Goal: Task Accomplishment & Management: Manage account settings

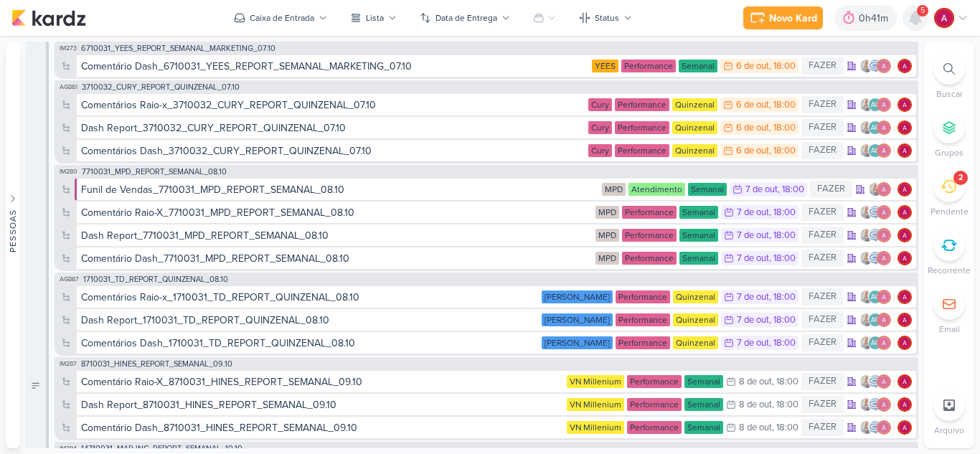
click at [916, 19] on icon at bounding box center [915, 17] width 11 height 13
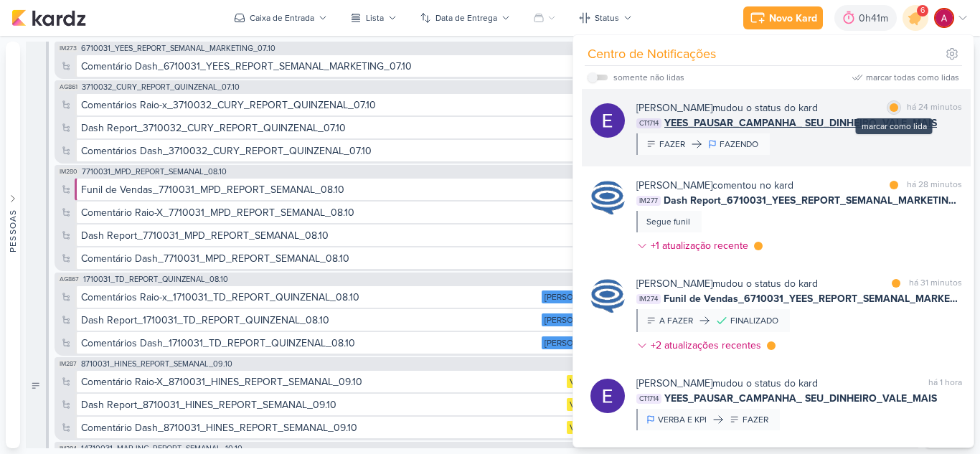
click at [890, 110] on div at bounding box center [894, 107] width 9 height 9
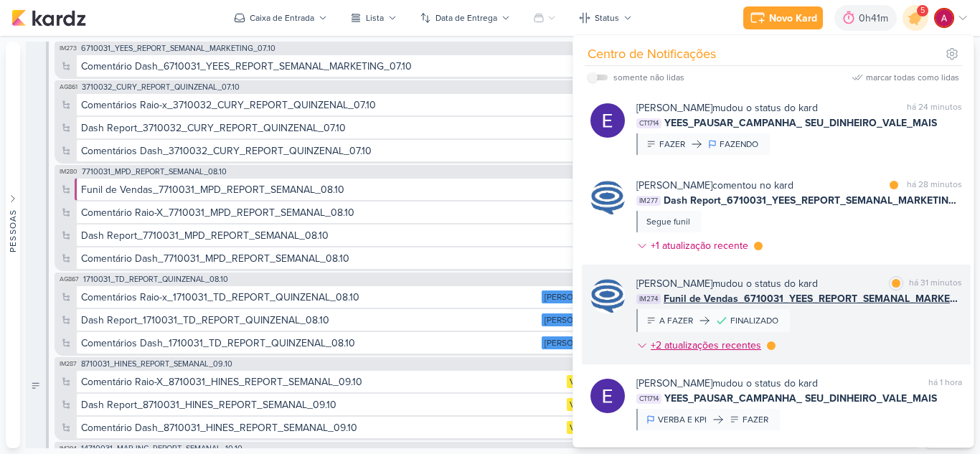
click at [769, 348] on div at bounding box center [771, 346] width 9 height 9
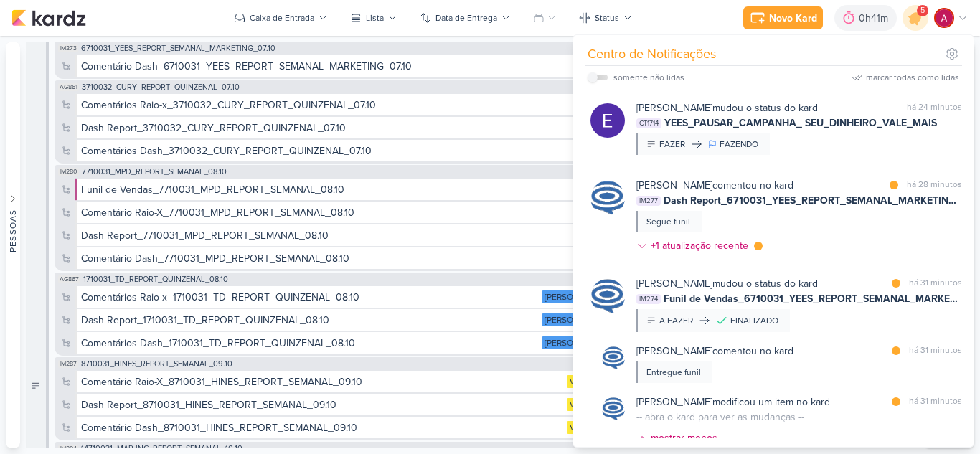
scroll to position [157, 0]
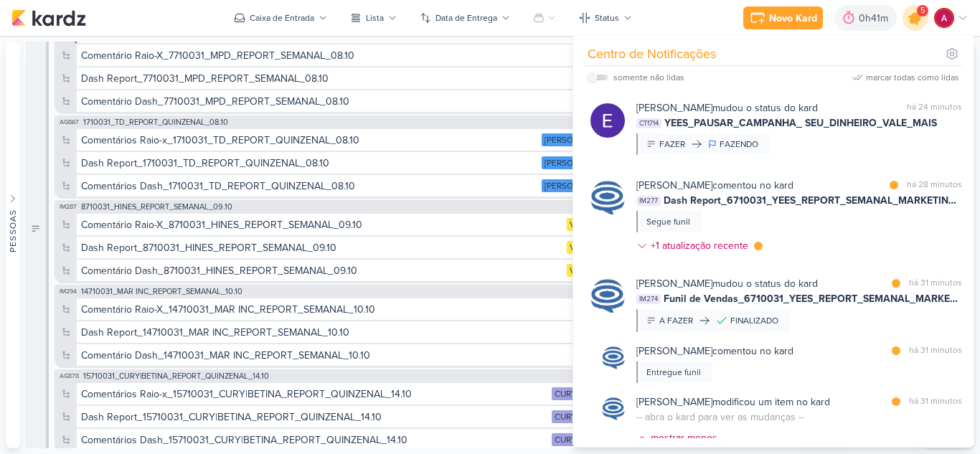
click at [920, 27] on div at bounding box center [916, 18] width 37 height 37
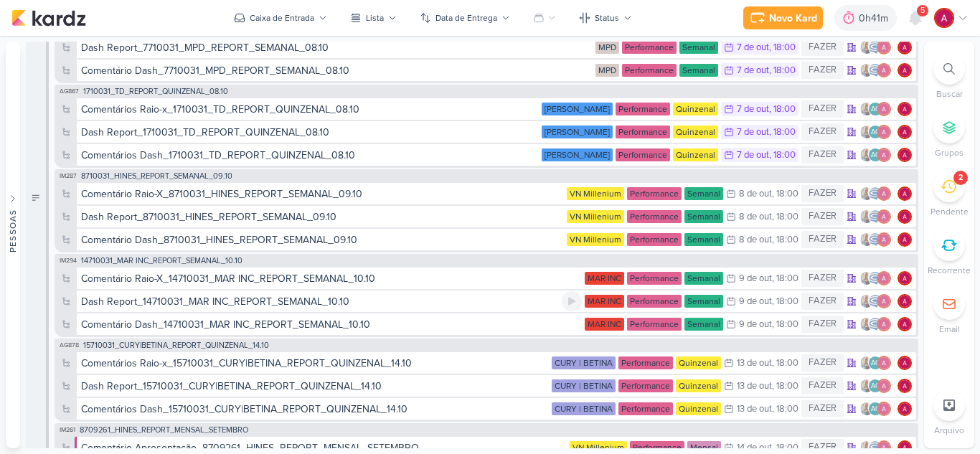
scroll to position [0, 0]
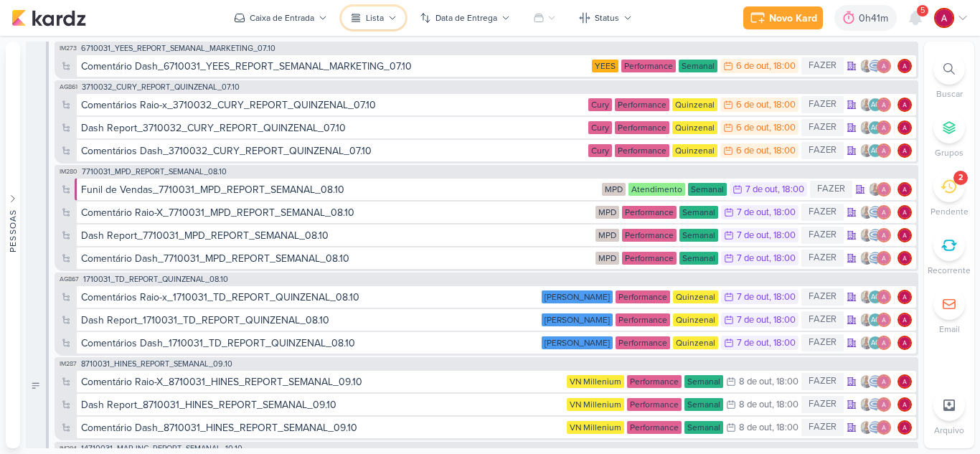
click at [387, 13] on button "Lista" at bounding box center [374, 17] width 64 height 23
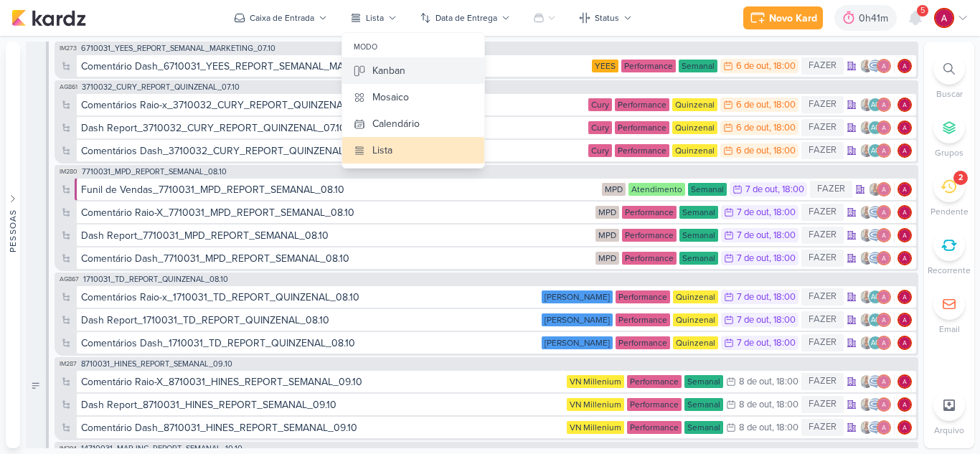
click at [403, 65] on div "Kanban" at bounding box center [388, 70] width 33 height 15
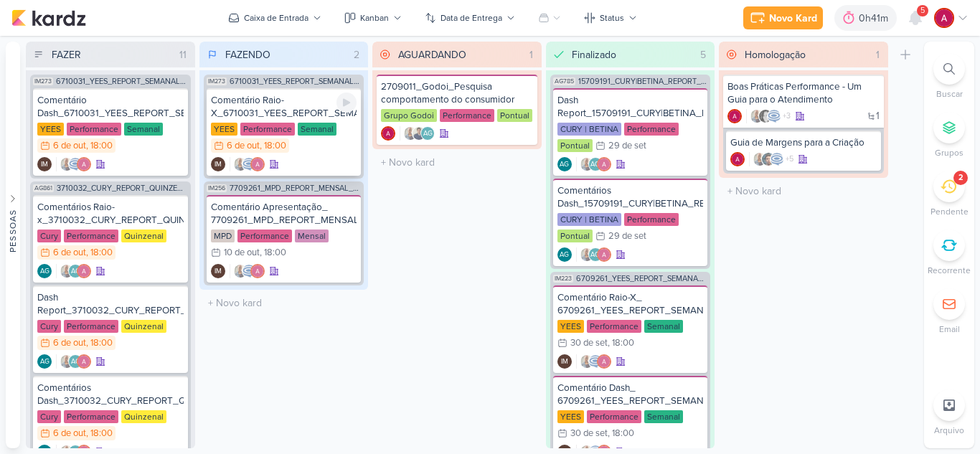
click at [286, 107] on div "Comentário Raio-X_6710031_YEES_REPORT_SEMANAL_MARKETING_07.10" at bounding box center [284, 107] width 146 height 26
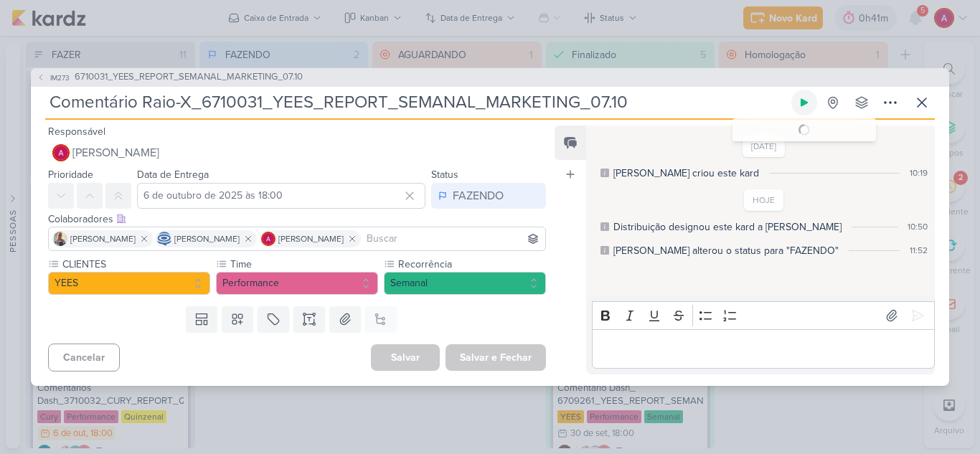
click at [797, 106] on button at bounding box center [804, 103] width 26 height 26
click at [251, 79] on span "6710031_YEES_REPORT_SEMANAL_MARKETING_07.10" at bounding box center [189, 77] width 228 height 14
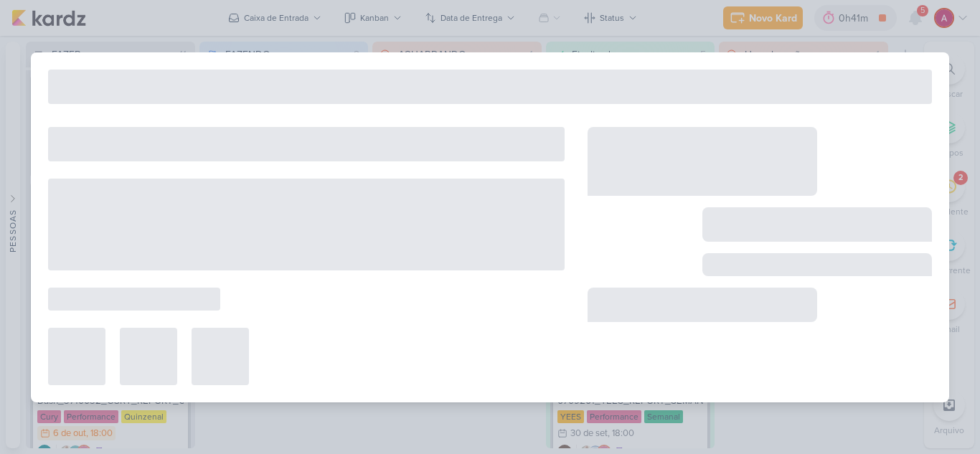
type input "6710031_YEES_REPORT_SEMANAL_MARKETING_07.10"
type input "7 de outubro de 2025 às 18:00"
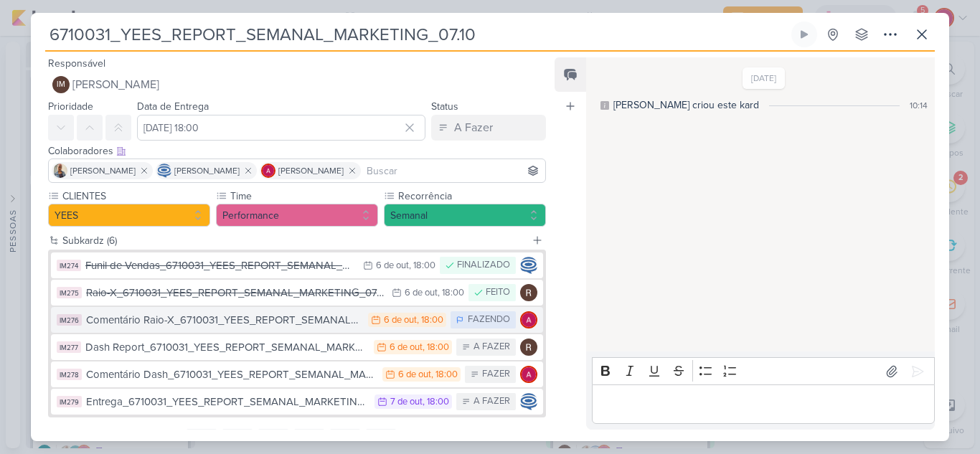
click at [299, 321] on div "Comentário Raio-X_6710031_YEES_REPORT_SEMANAL_MARKETING_07.10" at bounding box center [223, 320] width 275 height 17
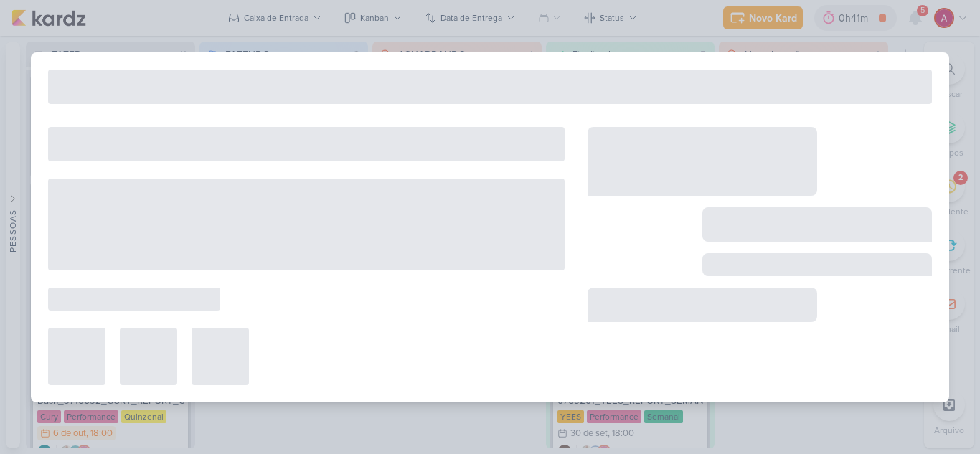
type input "Comentário Raio-X_6710031_YEES_REPORT_SEMANAL_MARKETING_07.10"
type input "6 de outubro de 2025 às 18:00"
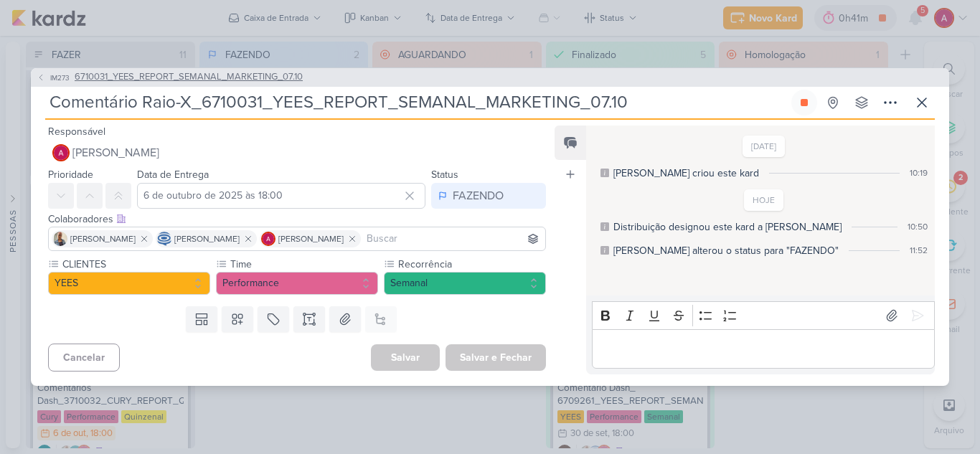
click at [248, 72] on span "6710031_YEES_REPORT_SEMANAL_MARKETING_07.10" at bounding box center [189, 77] width 228 height 14
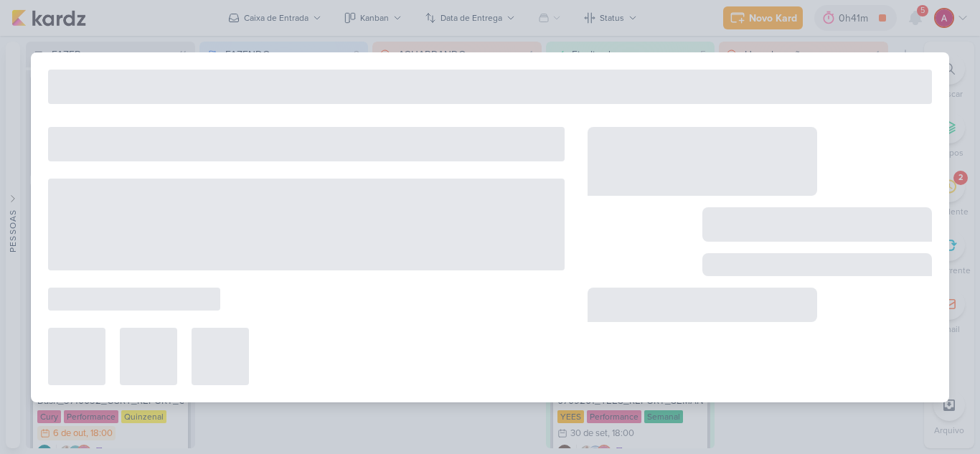
type input "6710031_YEES_REPORT_SEMANAL_MARKETING_07.10"
type input "7 de outubro de 2025 às 18:00"
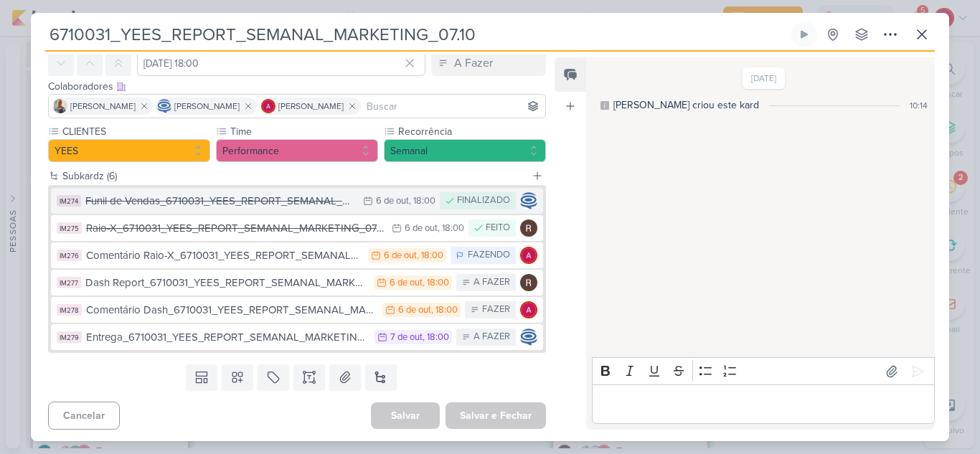
scroll to position [67, 0]
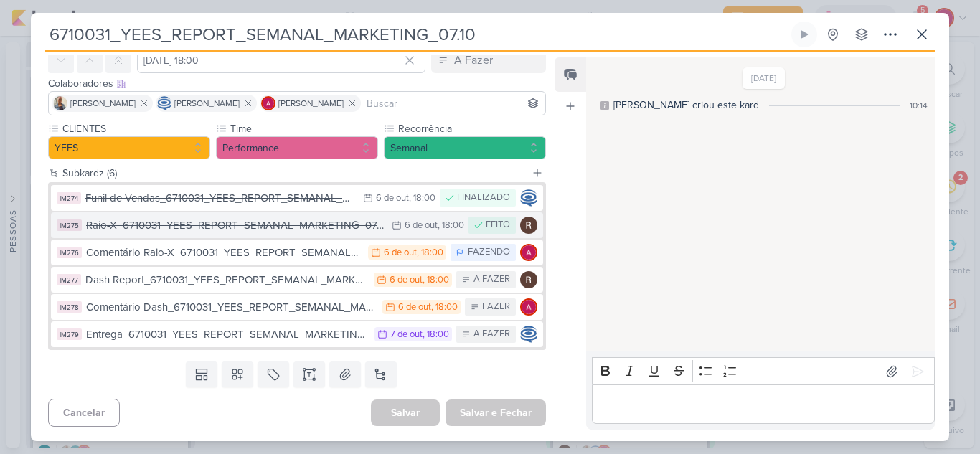
click at [275, 232] on div "Raio-X_6710031_YEES_REPORT_SEMANAL_MARKETING_07.10" at bounding box center [235, 225] width 299 height 17
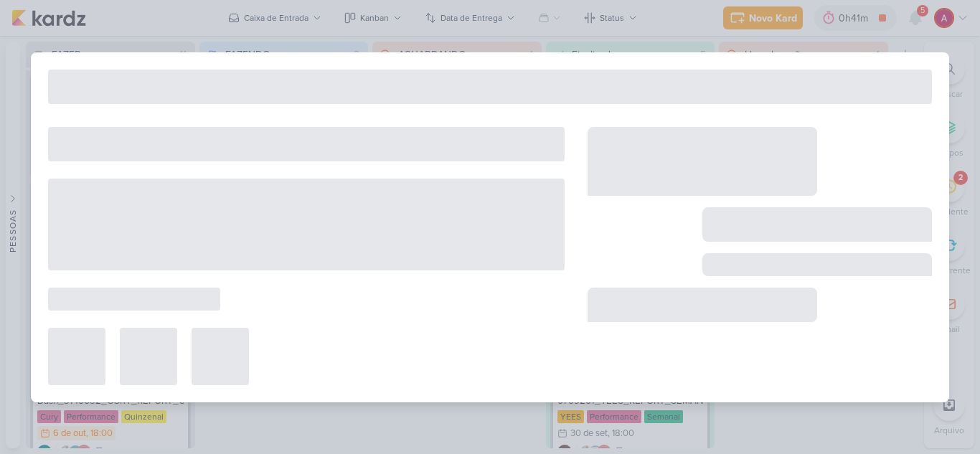
type input "Raio-X_6710031_YEES_REPORT_SEMANAL_MARKETING_07.10"
type input "6 de outubro de 2025 às 18:00"
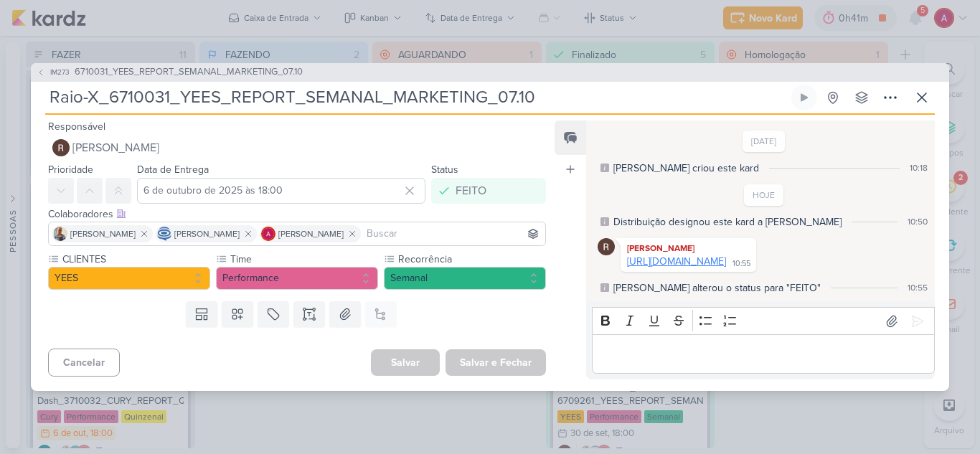
click at [663, 268] on link "https://docs.google.com/spreadsheets/d/1kAndz3tlPGSiaCKjDcXqmyon3kiZ0_C-PNI3yaj…" at bounding box center [676, 261] width 99 height 12
click at [256, 65] on span "6710031_YEES_REPORT_SEMANAL_MARKETING_07.10" at bounding box center [189, 72] width 228 height 14
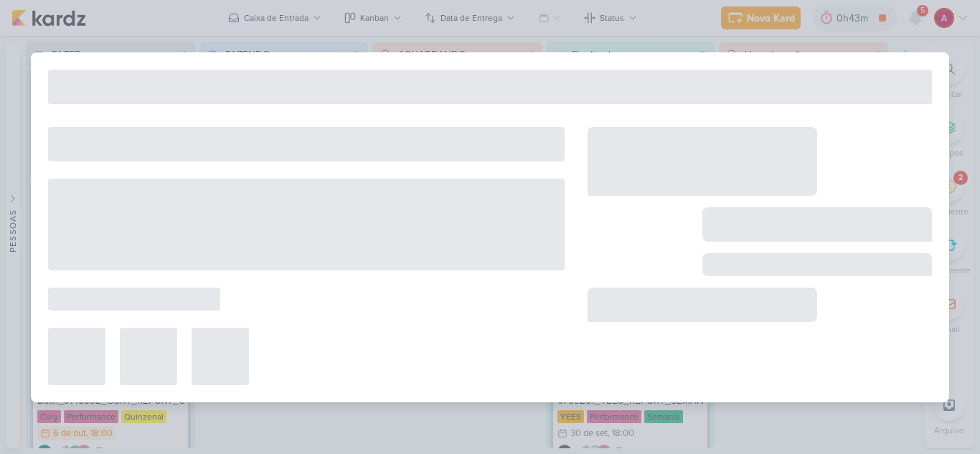
type input "6710031_YEES_REPORT_SEMANAL_MARKETING_07.10"
type input "7 de outubro de 2025 às 18:00"
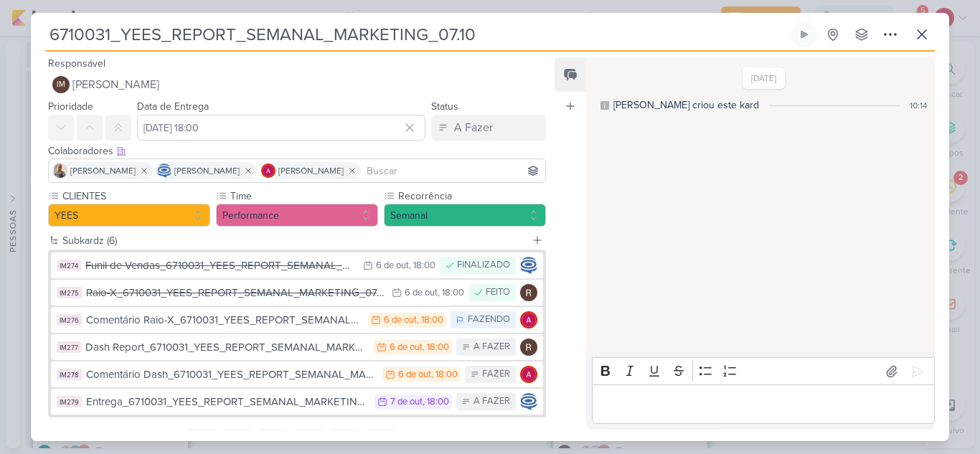
click at [420, 332] on button "IM276 Comentário Raio-X_6710031_YEES_REPORT_SEMANAL_MARKETING_07.10 6/10 6 de o…" at bounding box center [297, 320] width 492 height 26
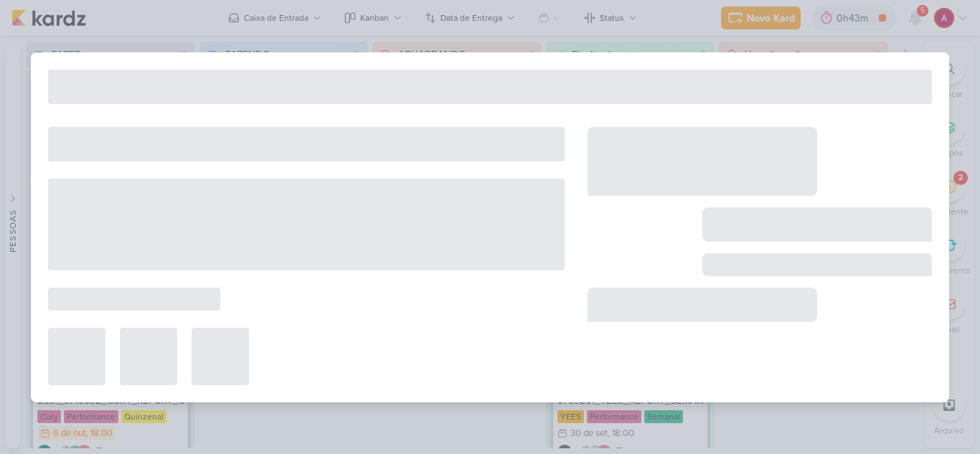
type input "Comentário Raio-X_6710031_YEES_REPORT_SEMANAL_MARKETING_07.10"
type input "6 de outubro de 2025 às 18:00"
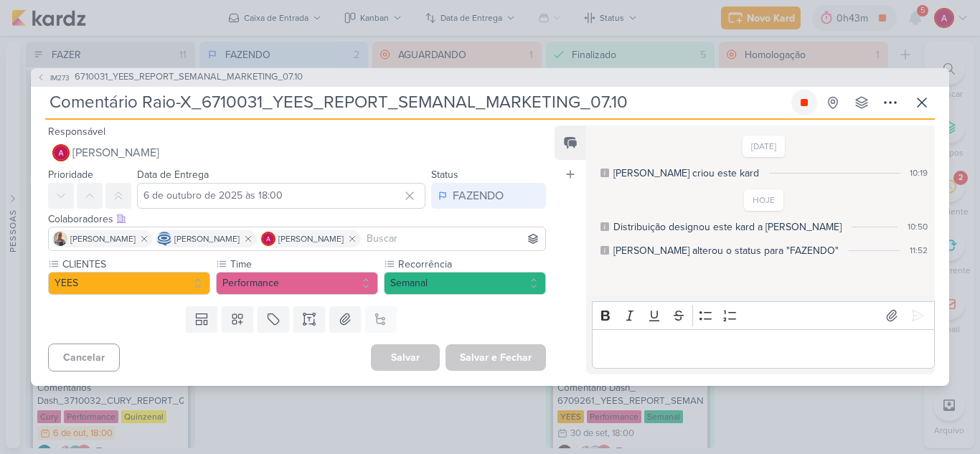
click at [805, 106] on icon at bounding box center [804, 102] width 11 height 11
click at [910, 15] on div "IM273 6710031_YEES_REPORT_SEMANAL_MARKETING_07.10 Comentário Raio-X_6710031_YEE…" at bounding box center [490, 227] width 980 height 454
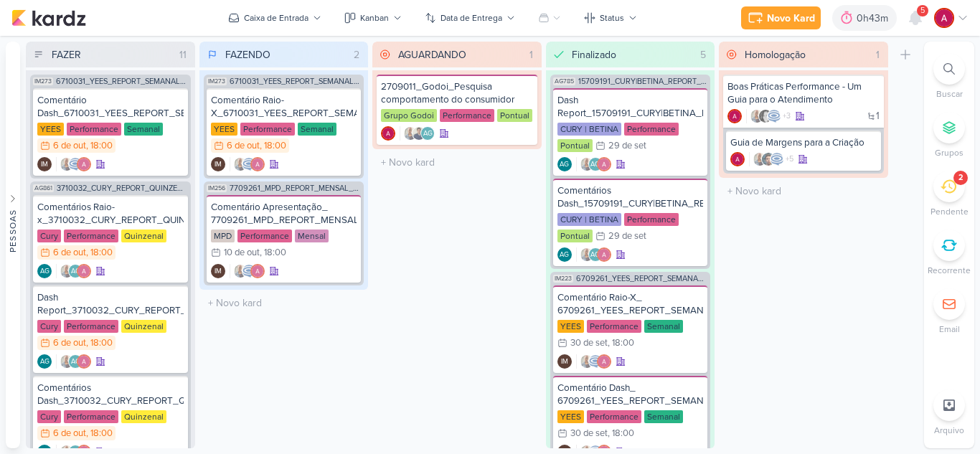
click at [910, 15] on icon at bounding box center [915, 17] width 17 height 17
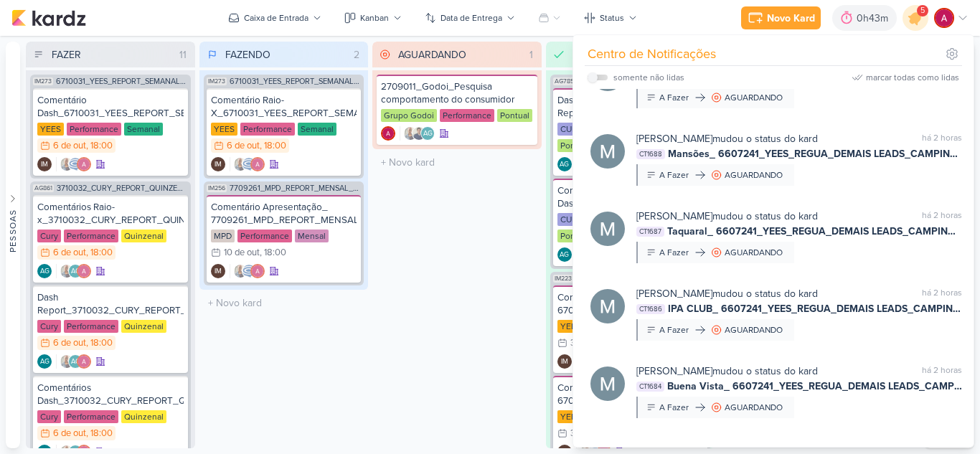
scroll to position [654, 0]
click at [494, 242] on div "AGUARDANDO 1 Mover Para Esquerda Mover Para Direita Deletar 2709011_Godoi_Pesqu…" at bounding box center [456, 245] width 169 height 407
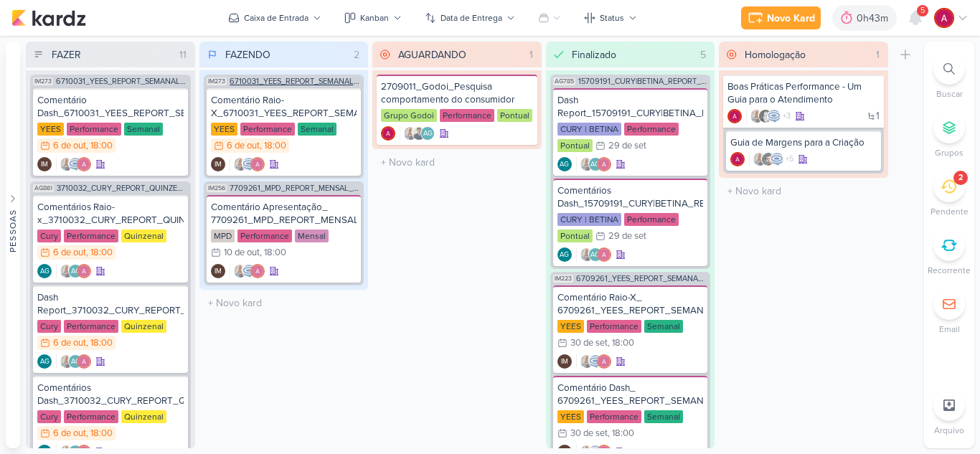
click at [291, 83] on span "6710031_YEES_REPORT_SEMANAL_MARKETING_07.10" at bounding box center [296, 81] width 132 height 8
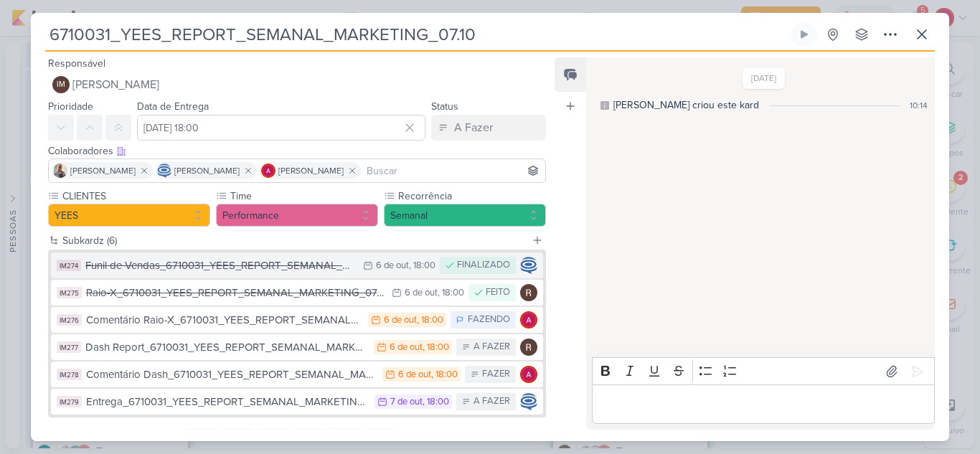
click at [321, 264] on div "Funil de Vendas_6710031_YEES_REPORT_SEMANAL_MARKETING_07.10" at bounding box center [220, 266] width 271 height 17
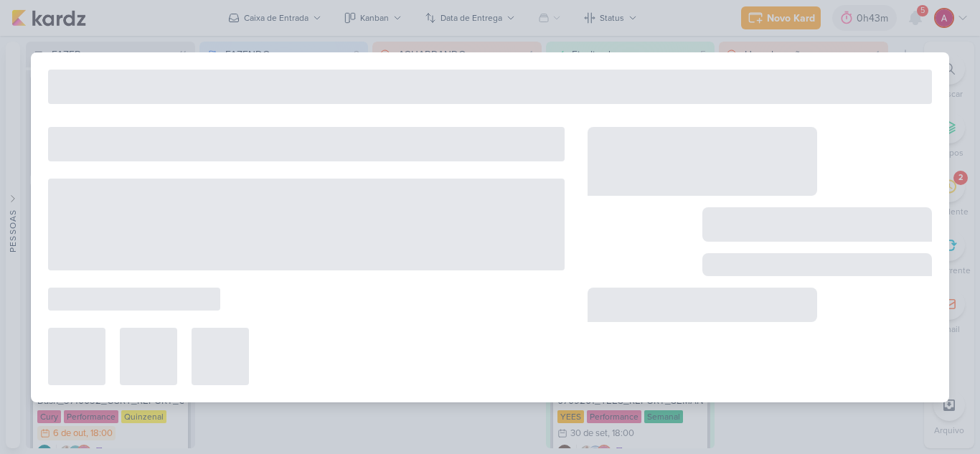
type input "Funil de Vendas_6710031_YEES_REPORT_SEMANAL_MARKETING_07.10"
type input "6 de outubro de 2025 às 18:00"
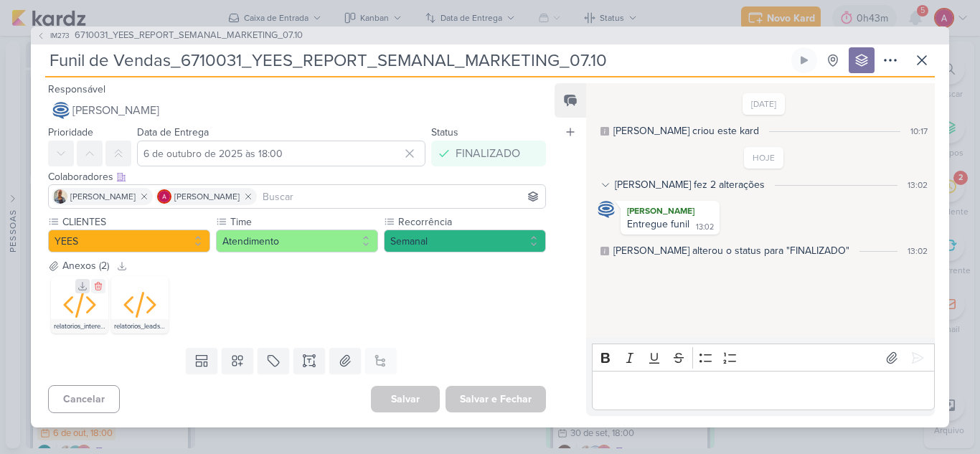
click at [81, 291] on icon at bounding box center [82, 286] width 10 height 10
click at [143, 288] on icon at bounding box center [143, 287] width 8 height 8
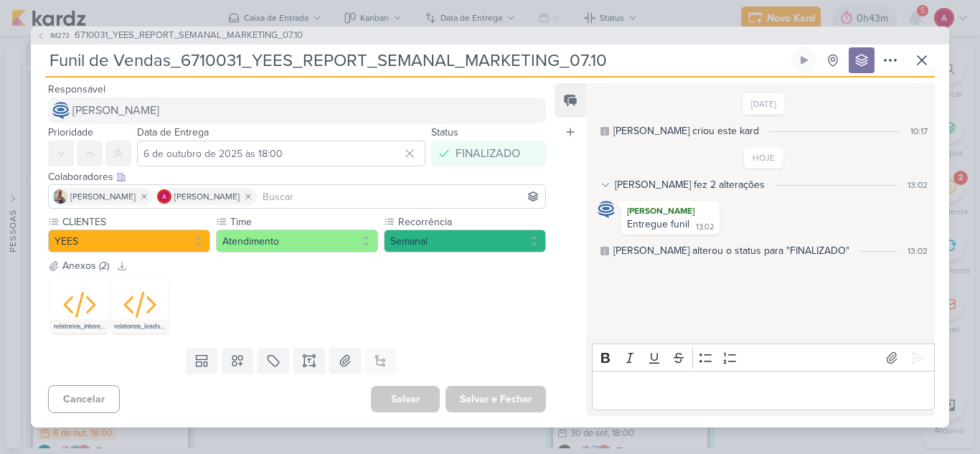
click at [383, 311] on div "relatorios_interessados_1759762366.csv relatorios_leads_visitas_1759762363.csv" at bounding box center [297, 304] width 498 height 63
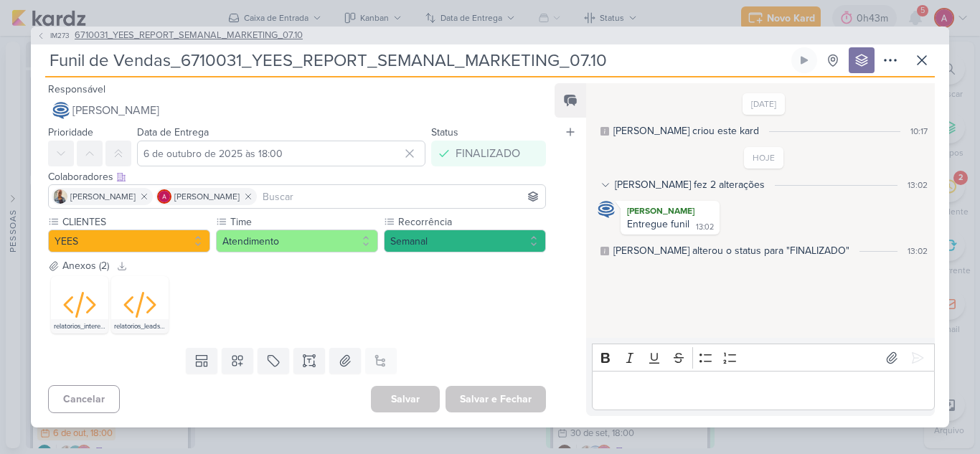
click at [55, 33] on span "IM273" at bounding box center [60, 35] width 24 height 11
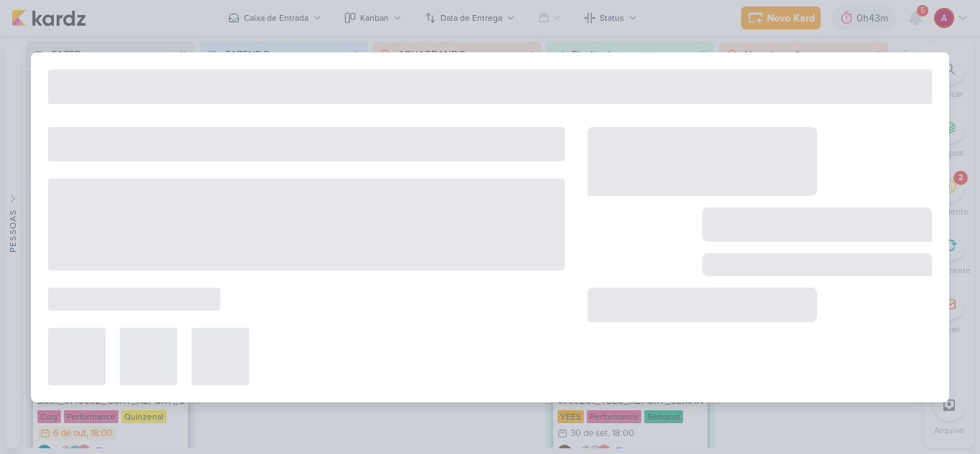
type input "6710031_YEES_REPORT_SEMANAL_MARKETING_07.10"
type input "7 de outubro de 2025 às 18:00"
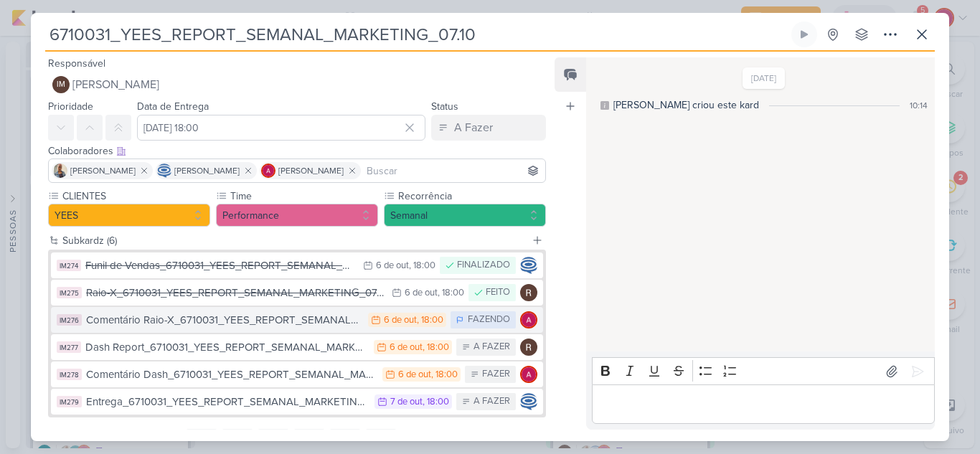
click at [245, 326] on div "Comentário Raio-X_6710031_YEES_REPORT_SEMANAL_MARKETING_07.10" at bounding box center [223, 320] width 275 height 17
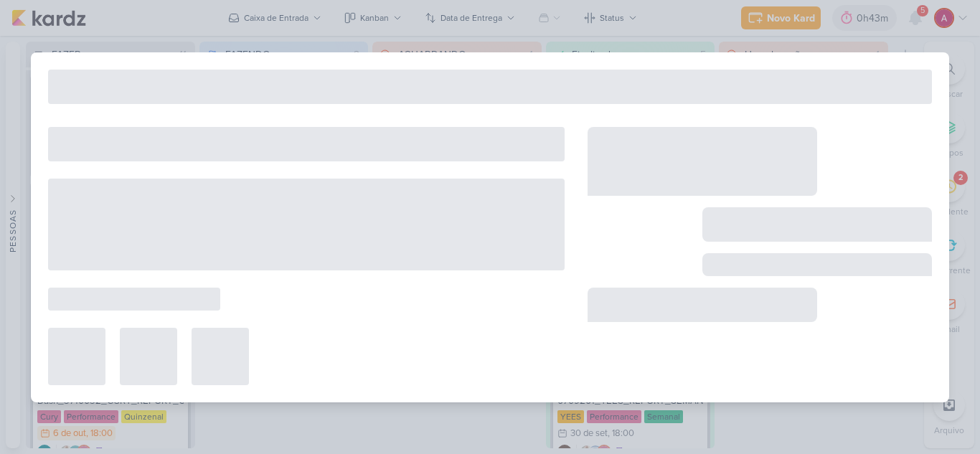
type input "Comentário Raio-X_6710031_YEES_REPORT_SEMANAL_MARKETING_07.10"
type input "6 de outubro de 2025 às 18:00"
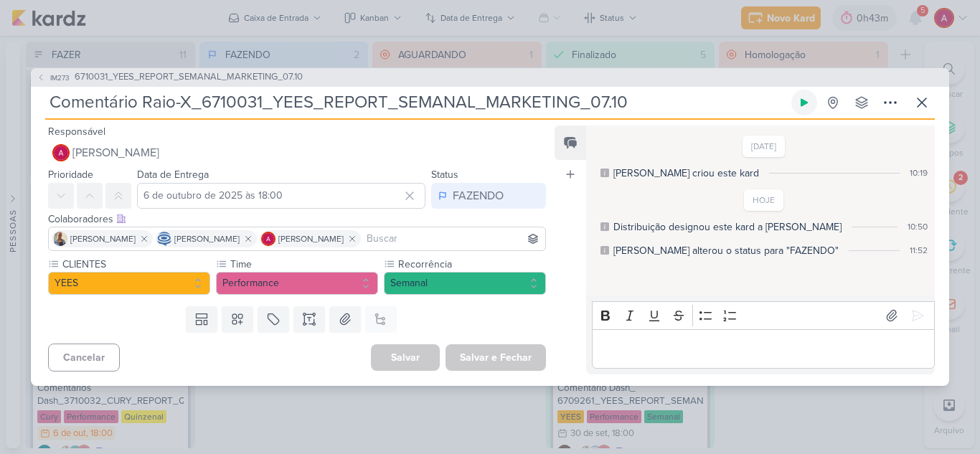
click at [806, 104] on icon at bounding box center [804, 102] width 7 height 8
click at [918, 100] on icon at bounding box center [921, 102] width 17 height 17
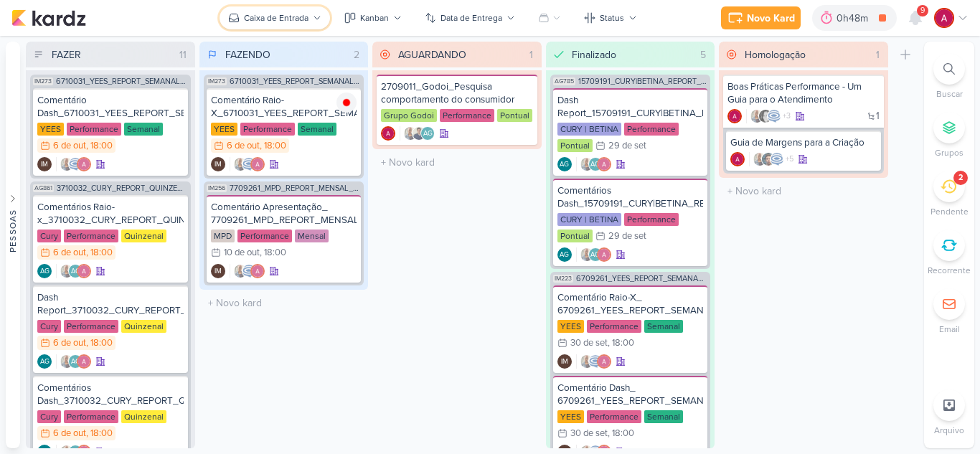
click at [299, 20] on div "Caixa de Entrada" at bounding box center [276, 17] width 65 height 13
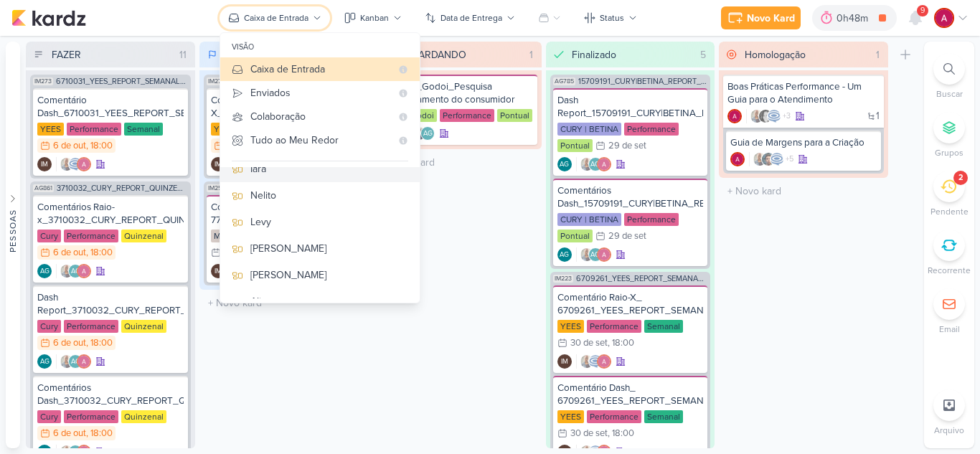
scroll to position [72, 0]
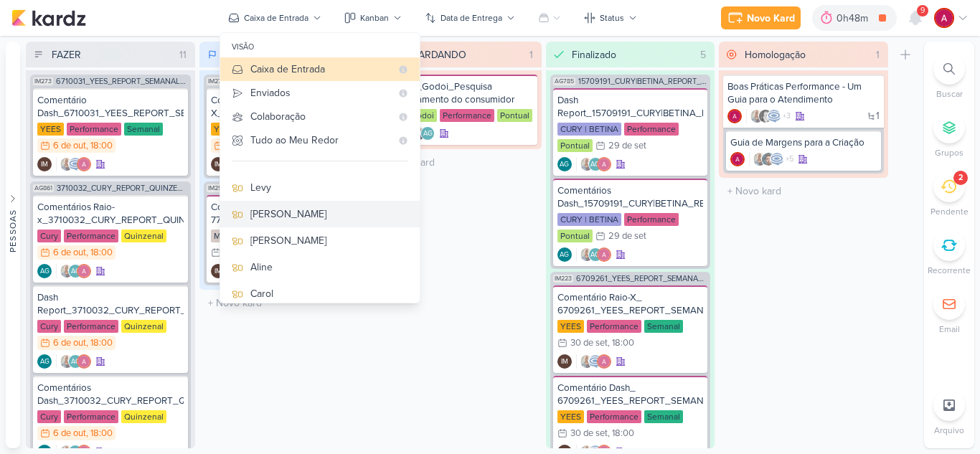
click at [292, 214] on div "Eduardo" at bounding box center [329, 214] width 158 height 15
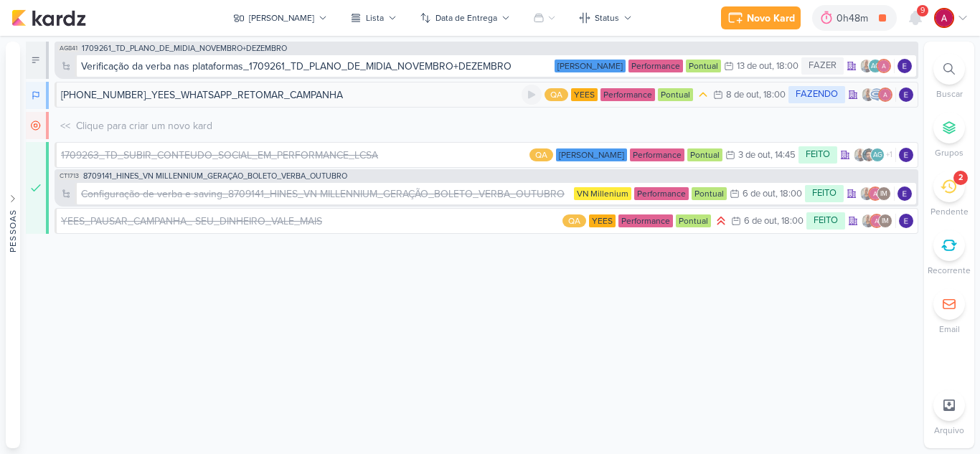
click at [403, 98] on div "[PHONE_NUMBER]_YEES_WHATSAPP_RETOMAR_CAMPANHA" at bounding box center [291, 95] width 461 height 15
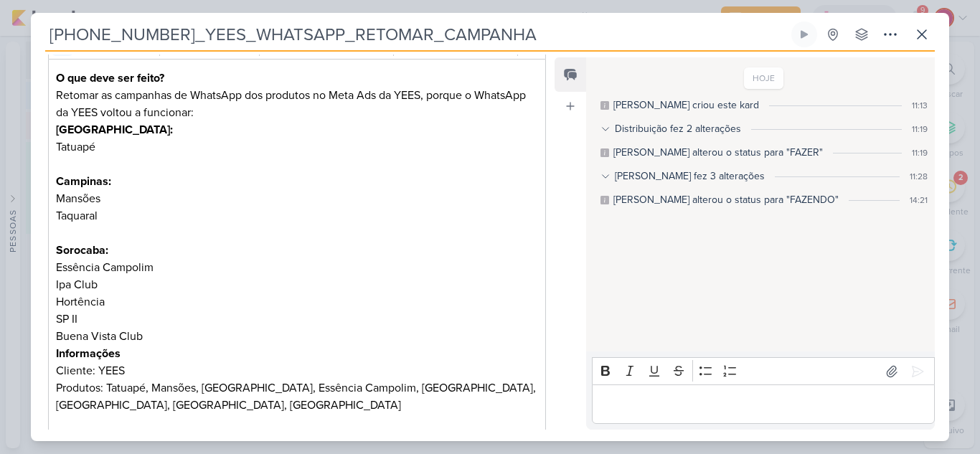
scroll to position [287, 0]
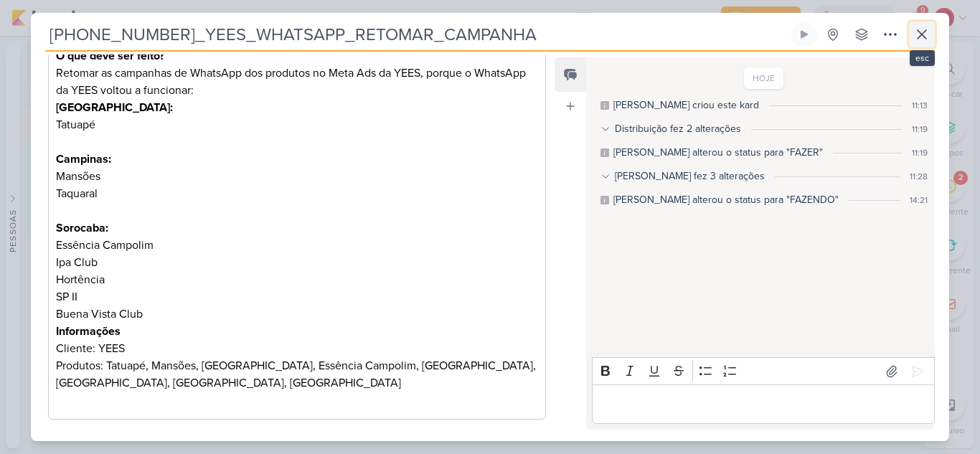
click at [926, 34] on icon at bounding box center [921, 34] width 17 height 17
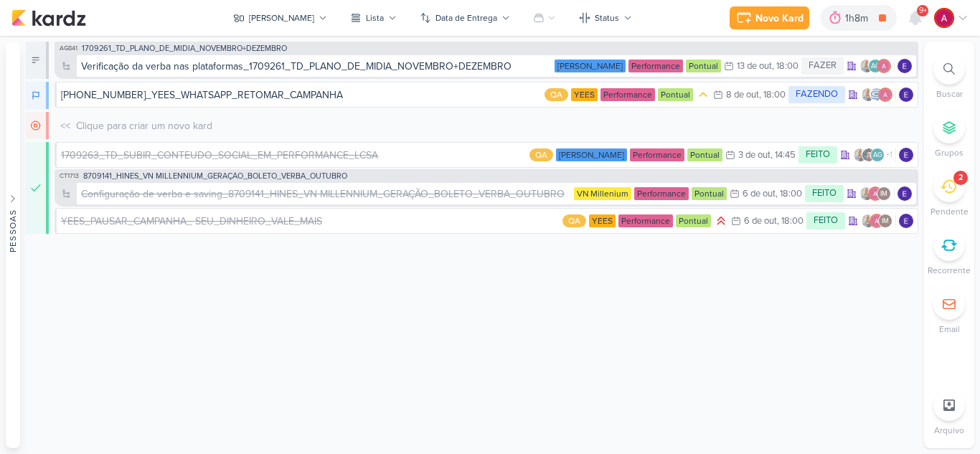
click at [946, 75] on div at bounding box center [950, 69] width 32 height 32
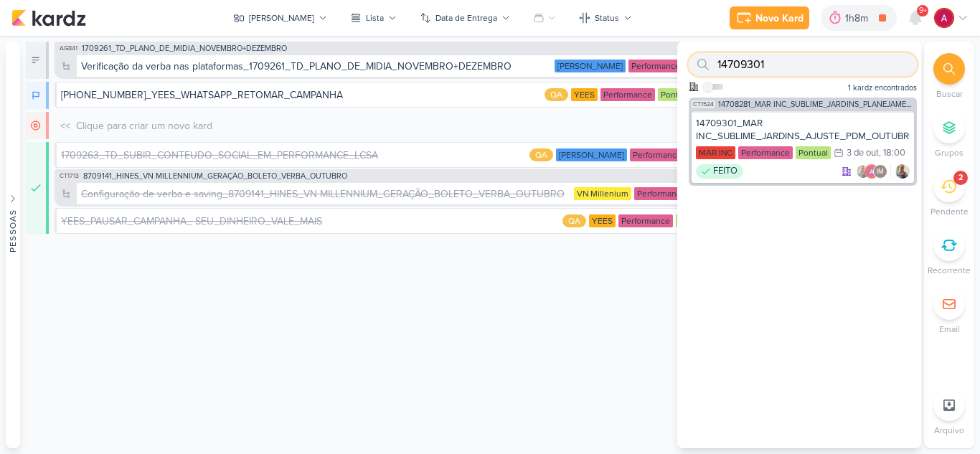
paste input "6710032"
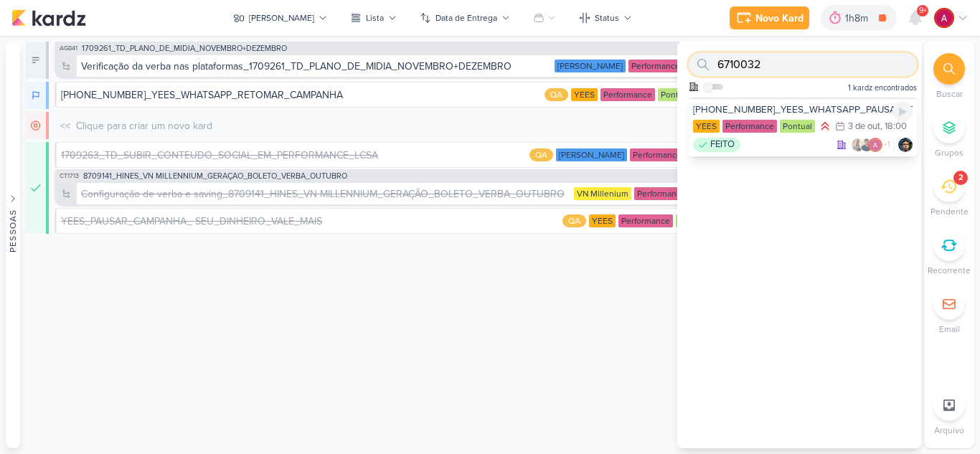
type input "6710032"
click at [822, 106] on div "[PHONE_NUMBER]_YEES_WHATSAPP_PAUSAR_CAMPANHAS" at bounding box center [803, 109] width 220 height 13
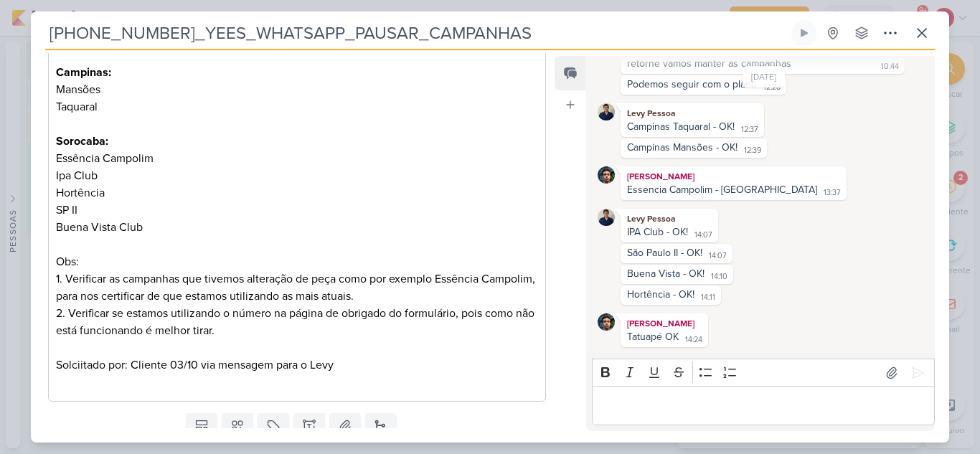
scroll to position [412, 0]
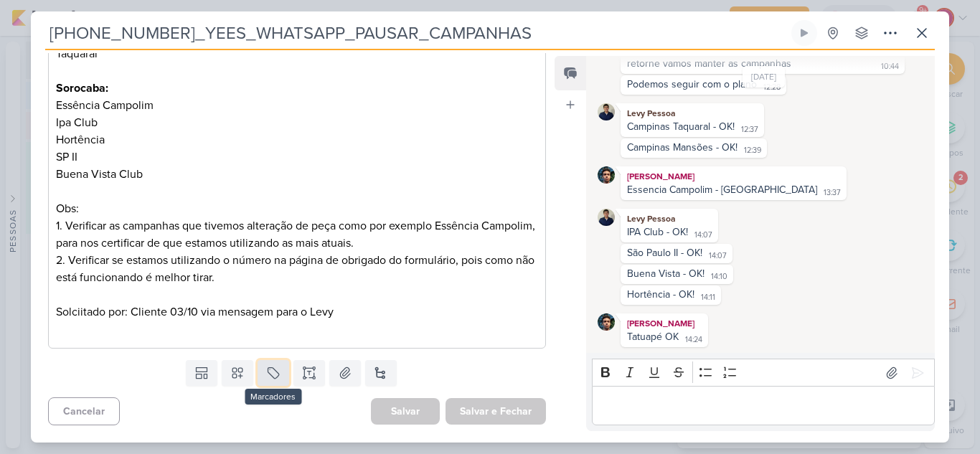
click at [271, 377] on icon at bounding box center [273, 373] width 14 height 14
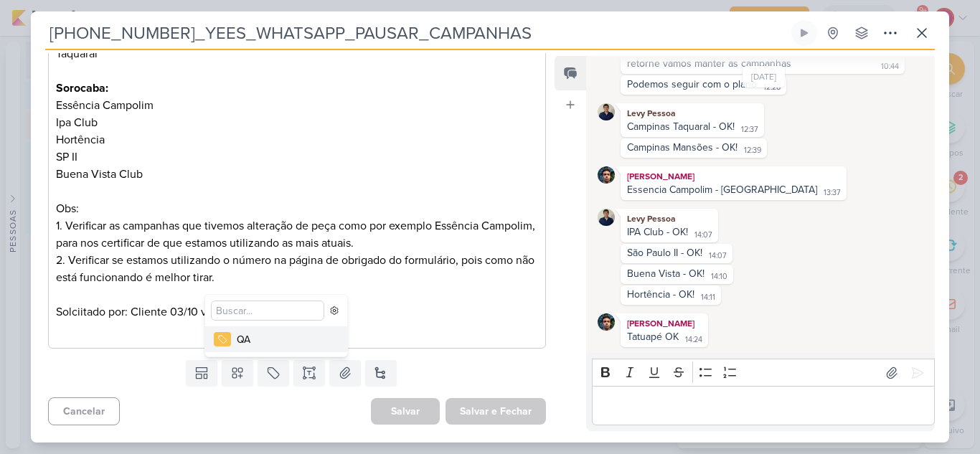
click at [279, 339] on div "QA" at bounding box center [283, 339] width 93 height 15
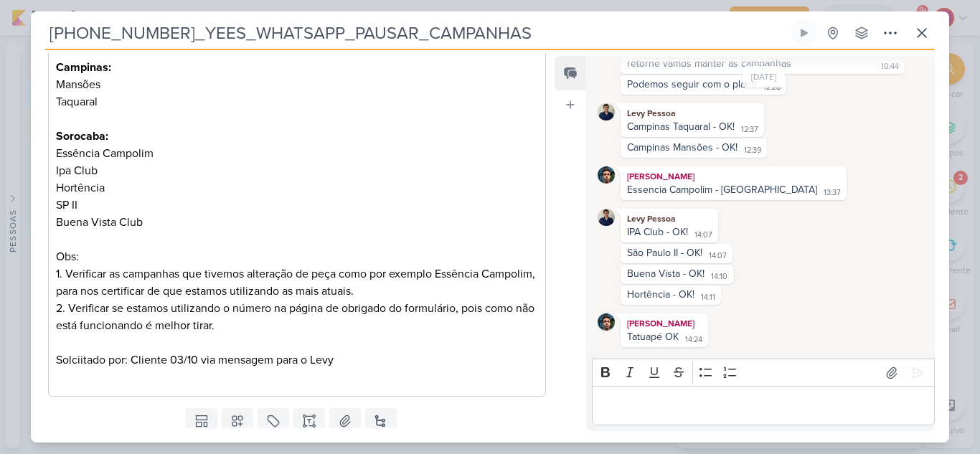
scroll to position [460, 0]
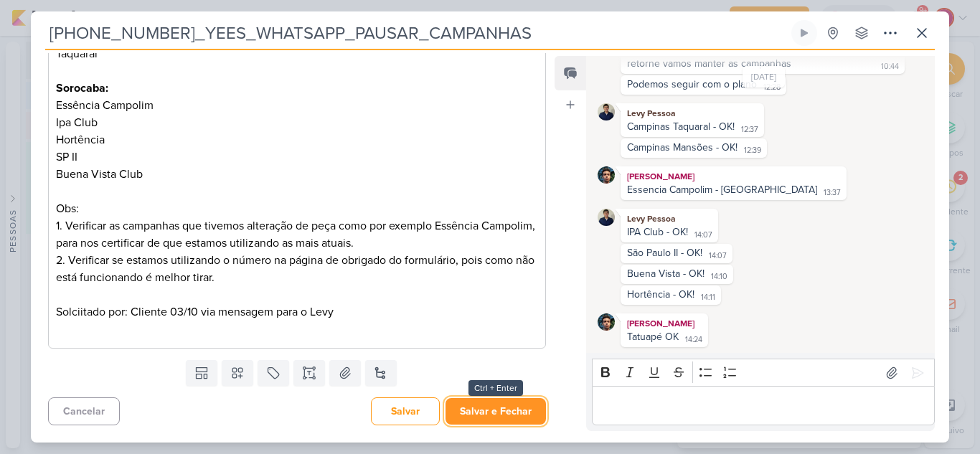
click at [491, 404] on button "Salvar e Fechar" at bounding box center [496, 411] width 100 height 27
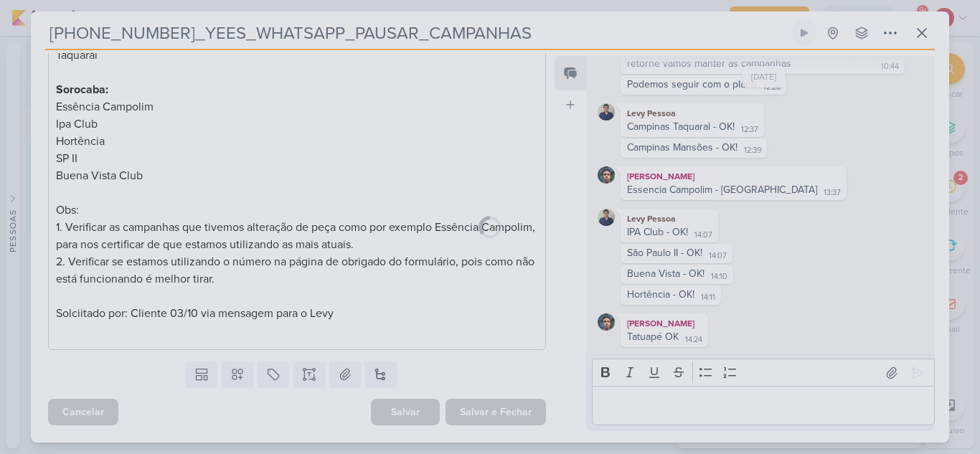
scroll to position [459, 0]
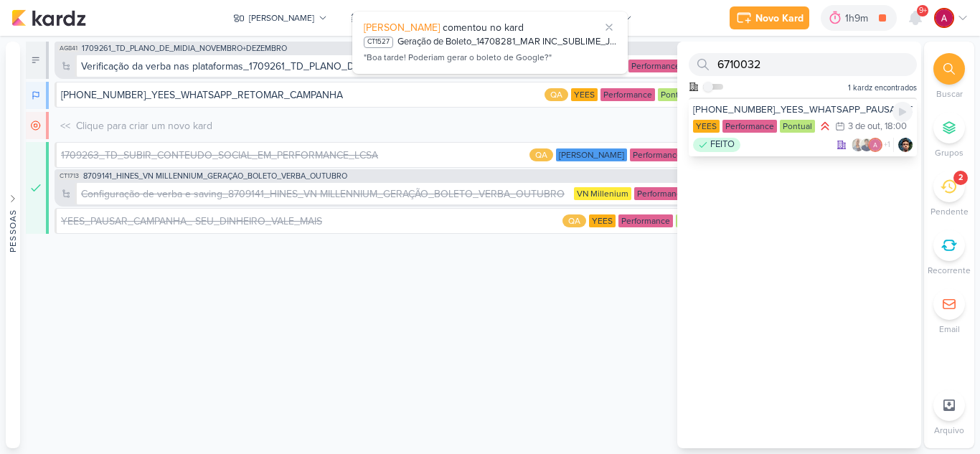
click at [754, 108] on div "[PHONE_NUMBER]_YEES_WHATSAPP_PAUSAR_CAMPANHAS" at bounding box center [803, 109] width 220 height 13
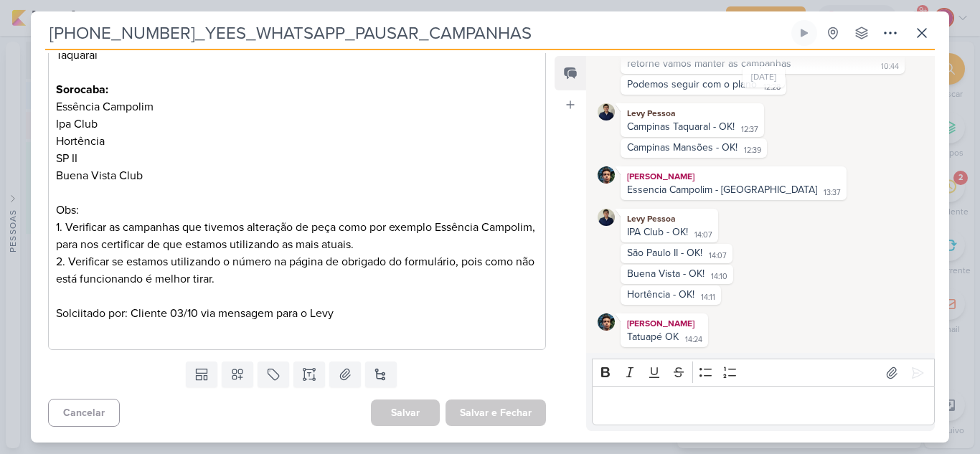
scroll to position [460, 0]
click at [919, 37] on icon at bounding box center [921, 32] width 17 height 17
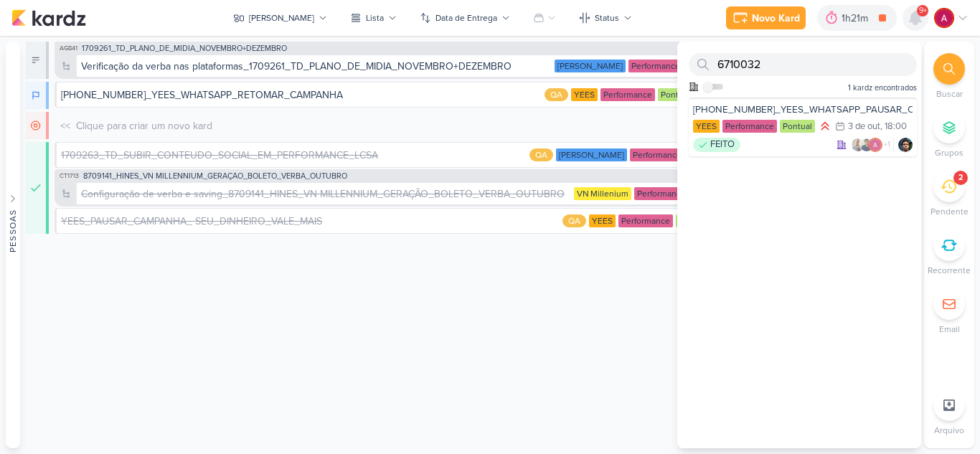
click at [920, 18] on icon at bounding box center [915, 17] width 11 height 13
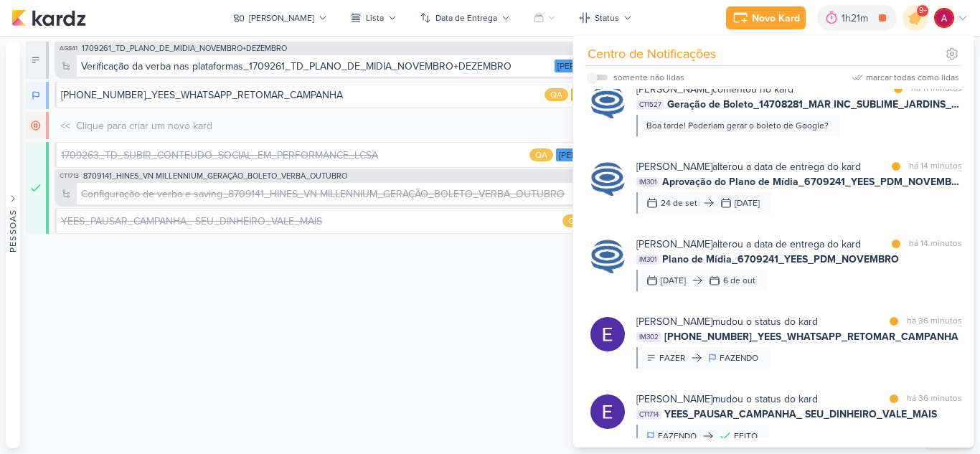
scroll to position [0, 0]
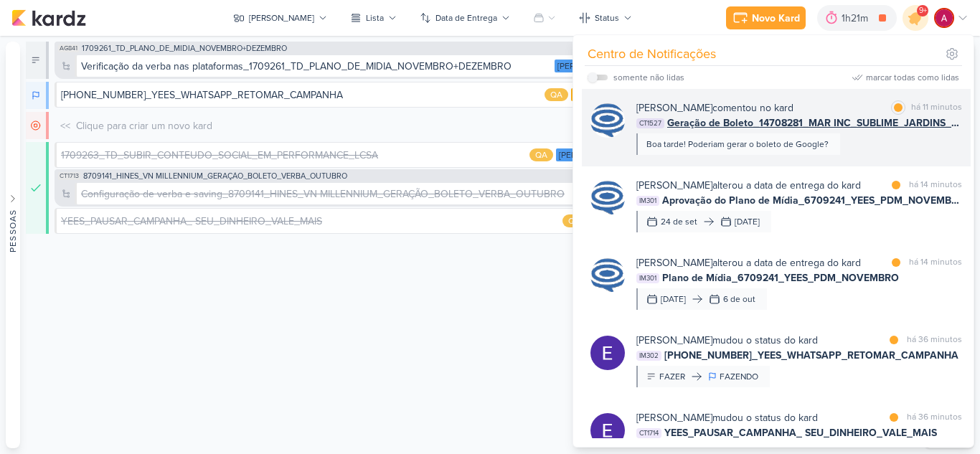
click at [878, 144] on div "Caroline Traven De Andrade comentou no kard marcar como lida há 11 minutos CT15…" at bounding box center [799, 127] width 326 height 55
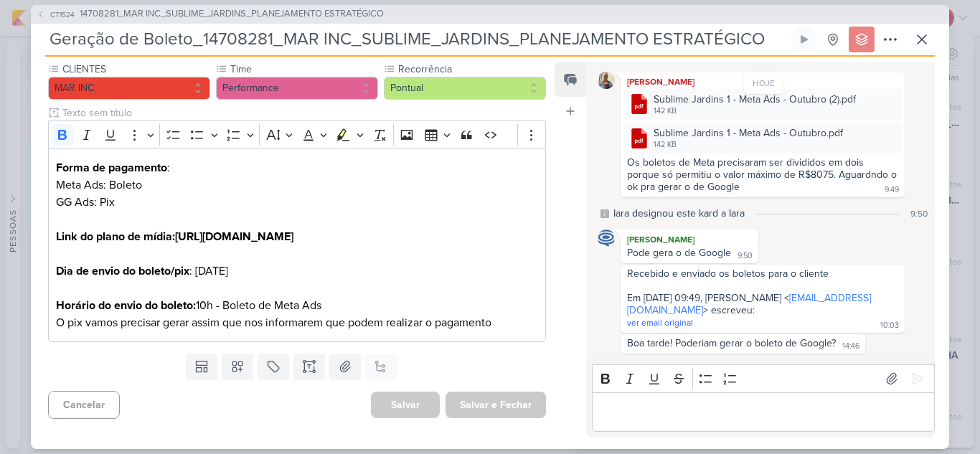
scroll to position [166, 0]
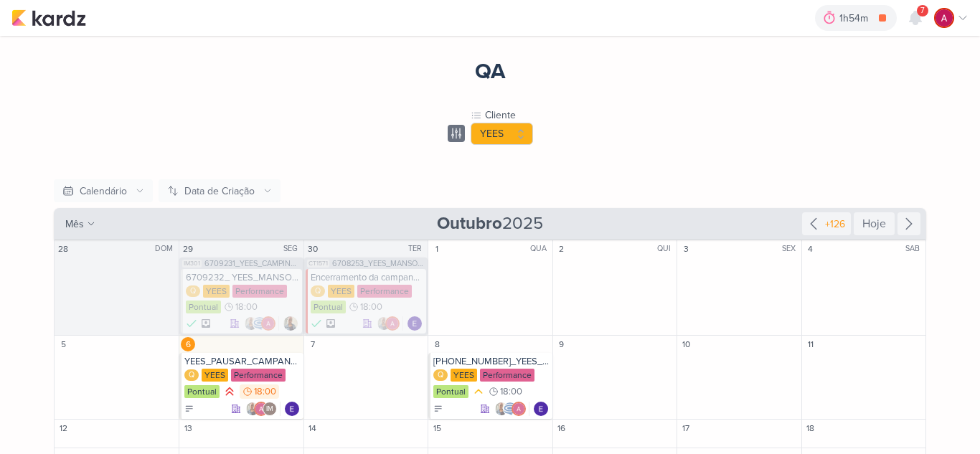
scroll to position [58, 0]
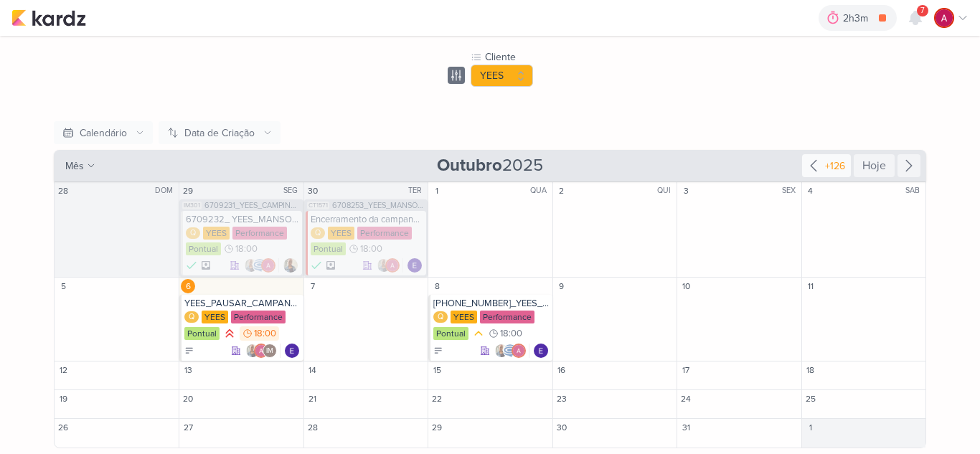
click at [817, 174] on icon at bounding box center [813, 165] width 17 height 17
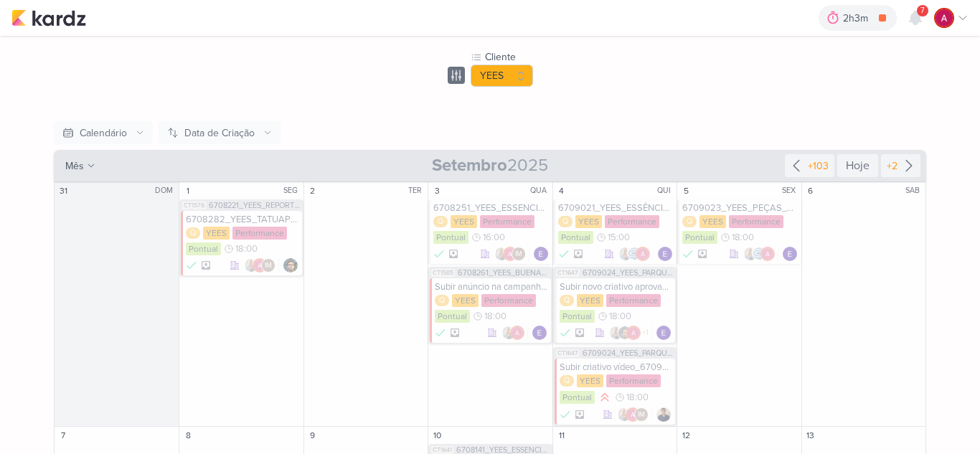
scroll to position [1033, 0]
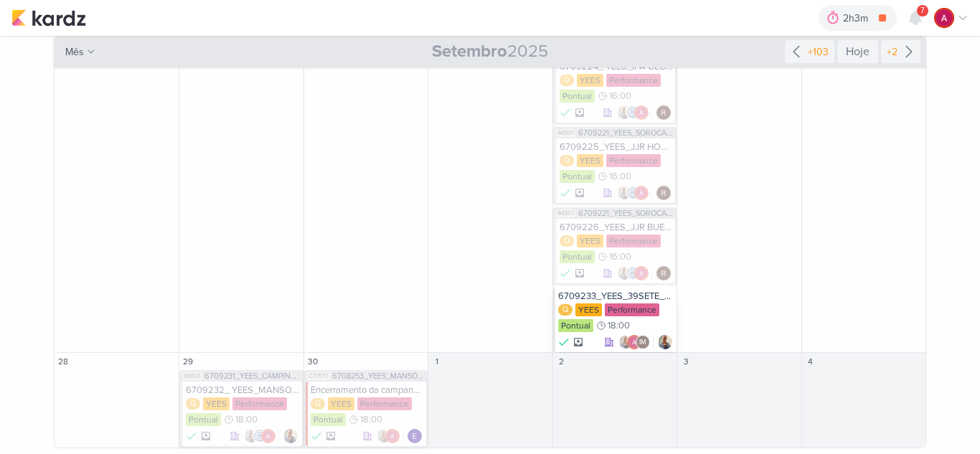
click at [633, 296] on div "6709233_YEES_39SETE_AJUSTE_GOOGLE ADS_PALAVRAS_CHAVE_LOCALIZAÇÃO" at bounding box center [616, 296] width 116 height 11
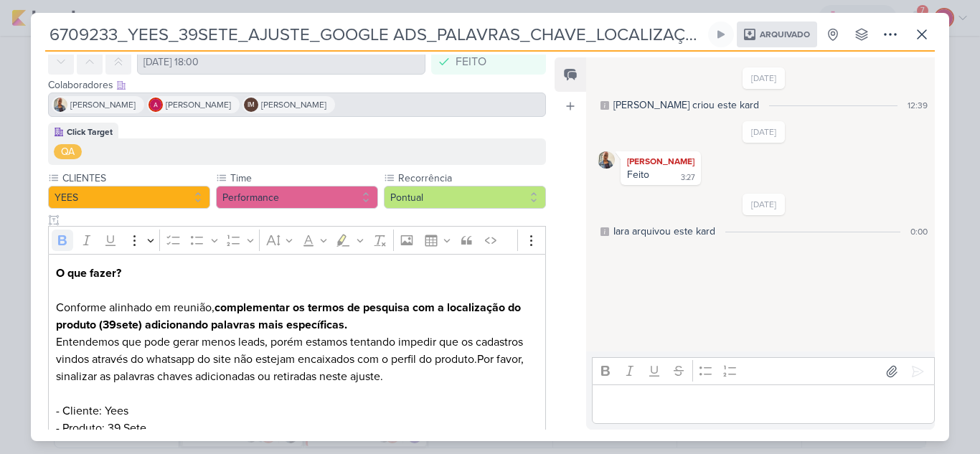
scroll to position [133, 0]
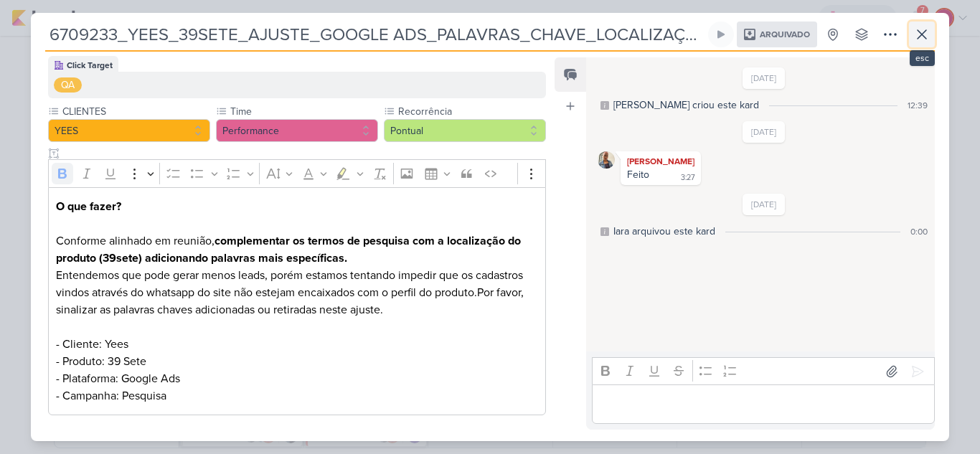
click at [926, 38] on icon at bounding box center [922, 34] width 9 height 9
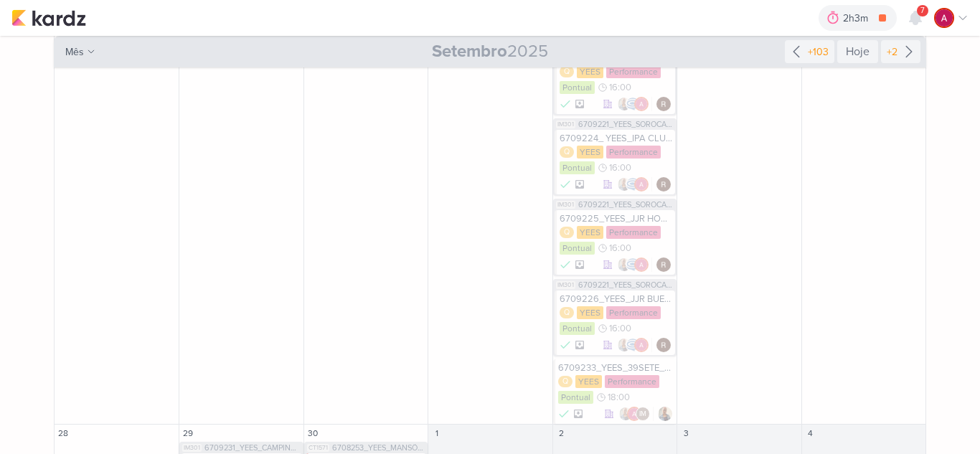
scroll to position [1033, 0]
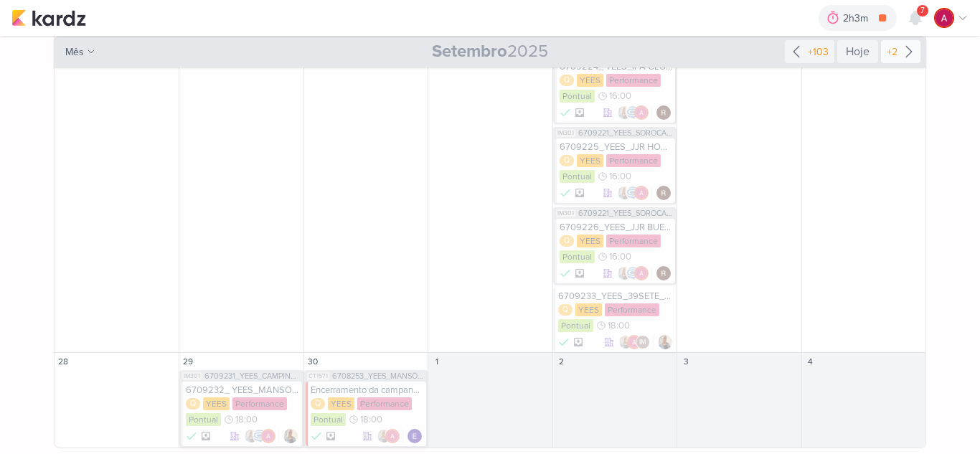
click at [884, 59] on div "+2" at bounding box center [892, 51] width 17 height 15
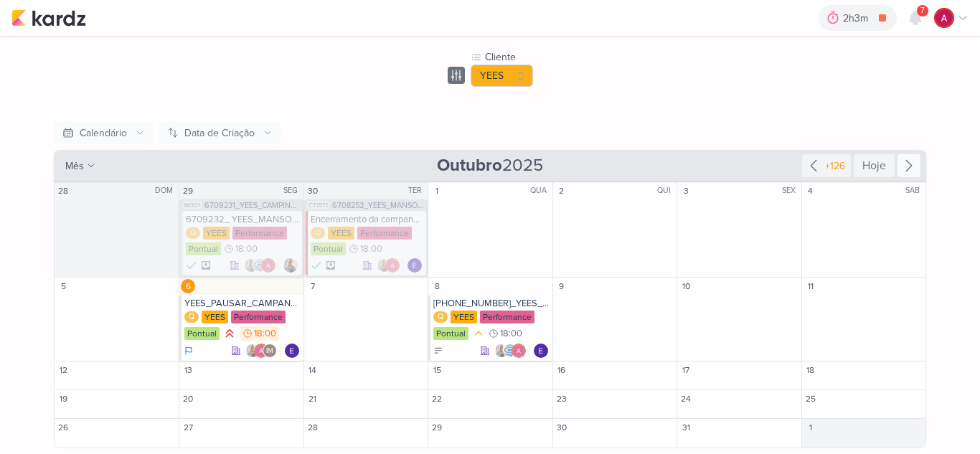
scroll to position [58, 0]
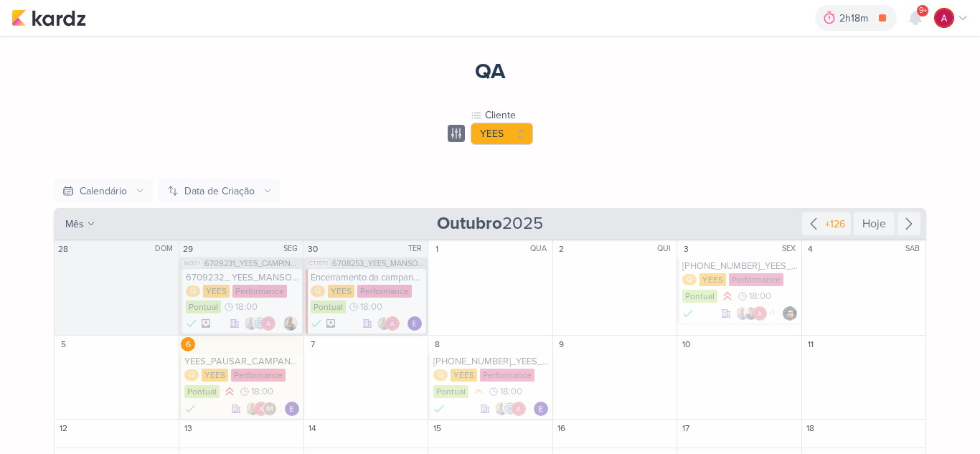
scroll to position [58, 0]
